Goal: Find contact information: Find contact information

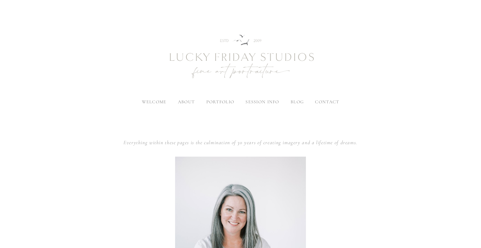
click at [326, 101] on span "contact" at bounding box center [327, 102] width 24 height 6
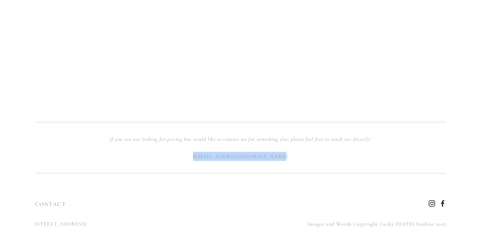
scroll to position [574, 0]
drag, startPoint x: 295, startPoint y: 156, endPoint x: 202, endPoint y: 156, distance: 92.8
click at [202, 156] on p "kami@luckyfridaystudios.com" at bounding box center [240, 156] width 411 height 9
copy link "kami@luckyfridaystudios.com"
